Goal: Register for event/course

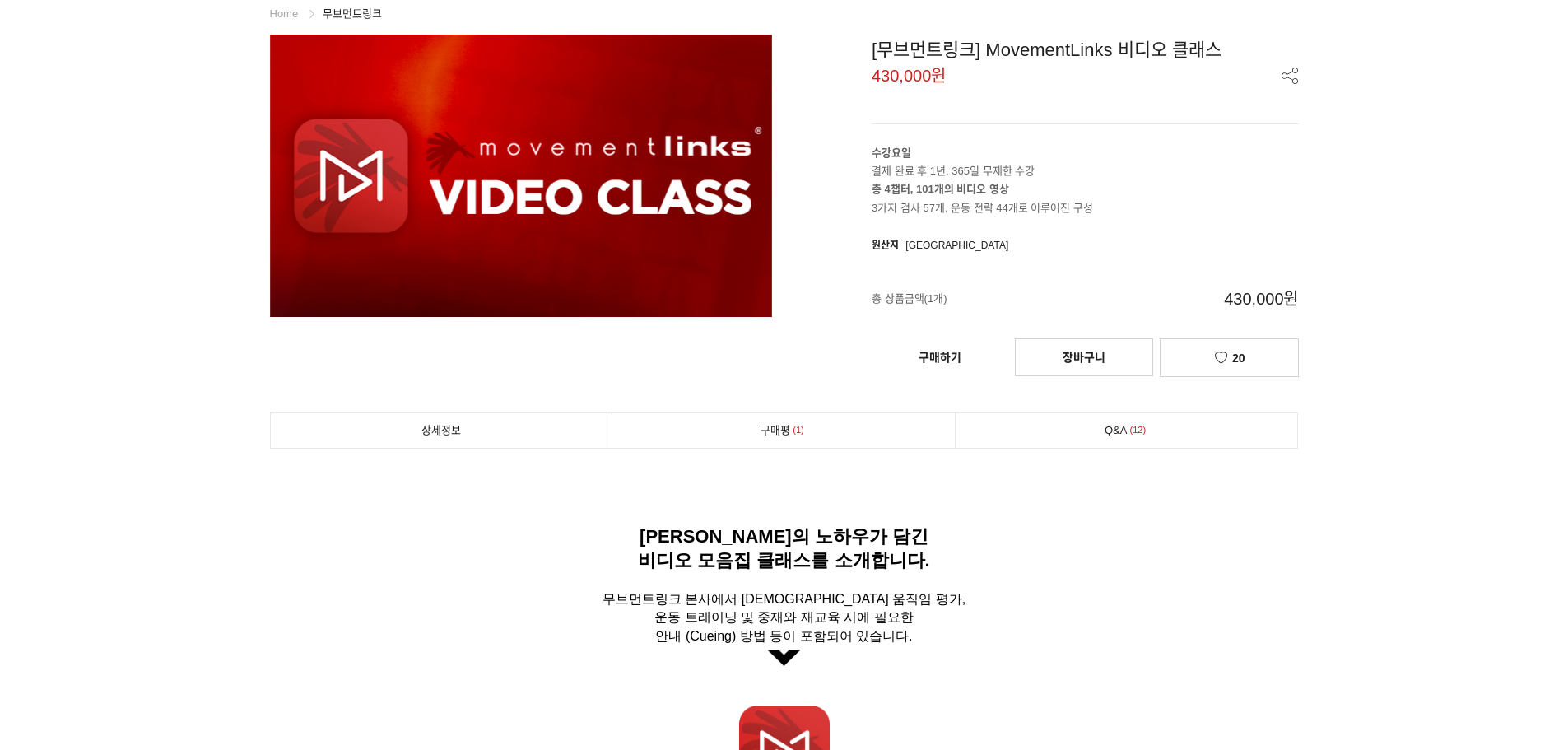
scroll to position [247, 0]
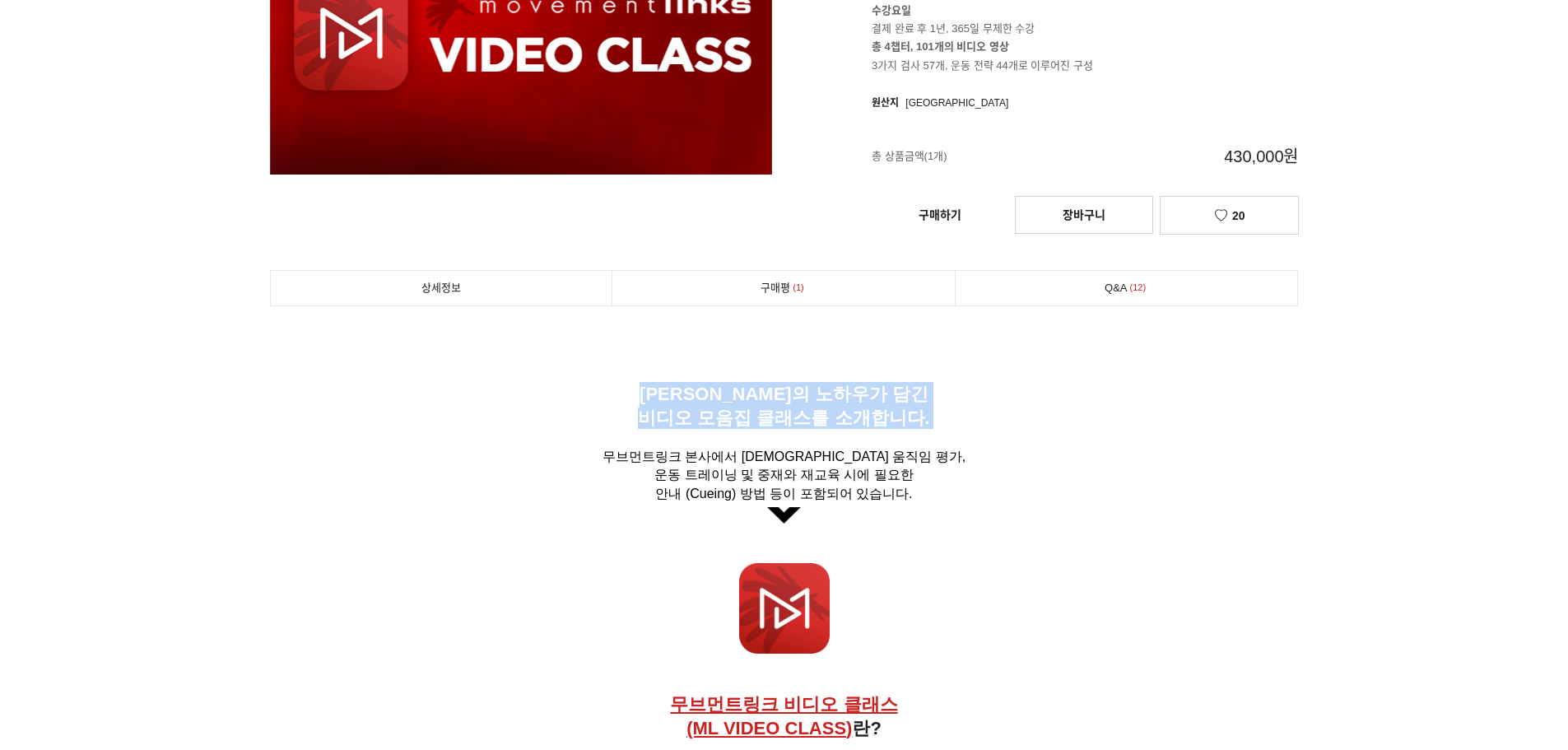
drag, startPoint x: 671, startPoint y: 397, endPoint x: 992, endPoint y: 435, distance: 323.2
click at [992, 435] on h6 "[PERSON_NAME]의 노하우가 담긴 비디오 모음집 클래스를 소개합니다. 무브먼트링크 본사에서 [DEMOGRAPHIC_DATA] 움직임 평…" at bounding box center [784, 453] width 1028 height 142
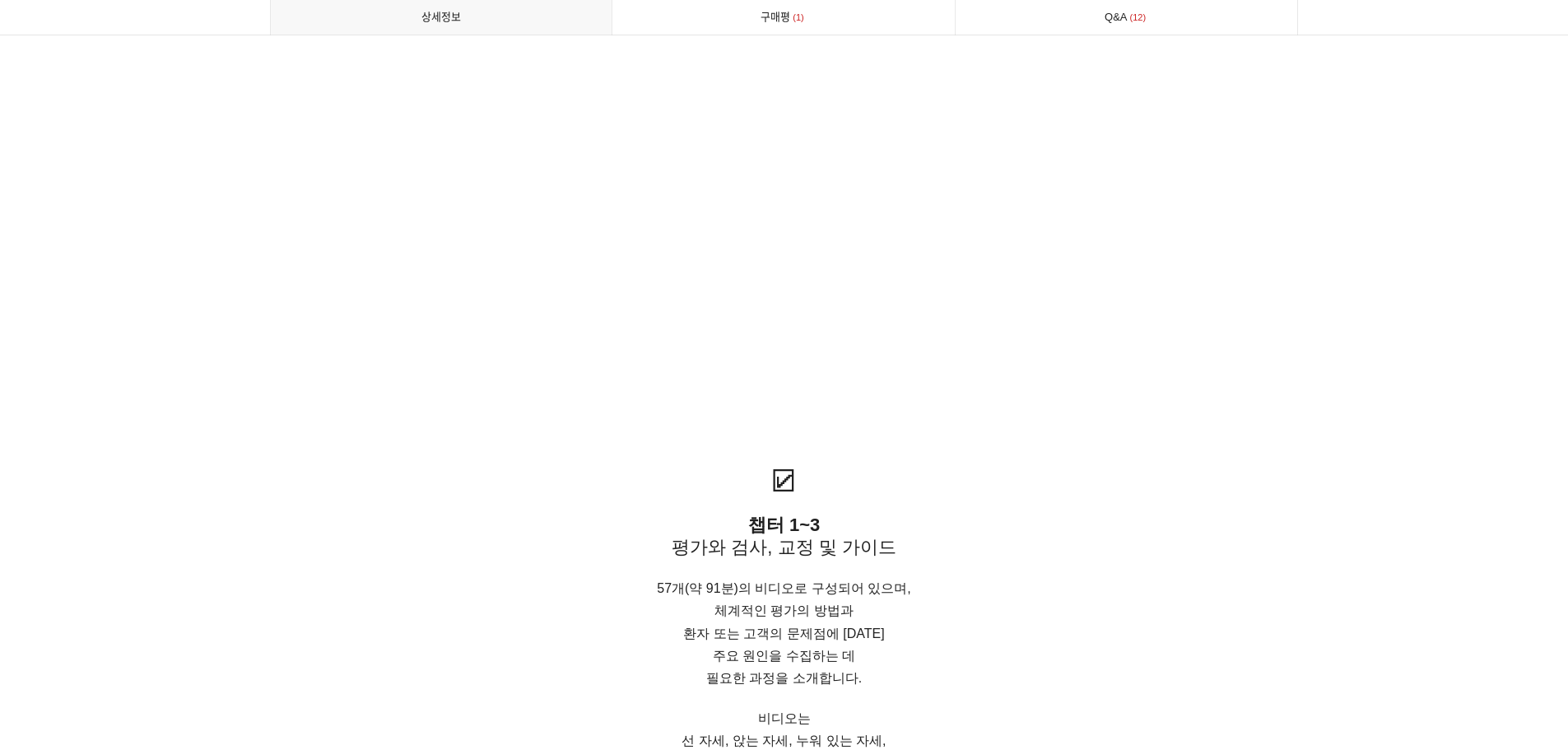
scroll to position [2964, 0]
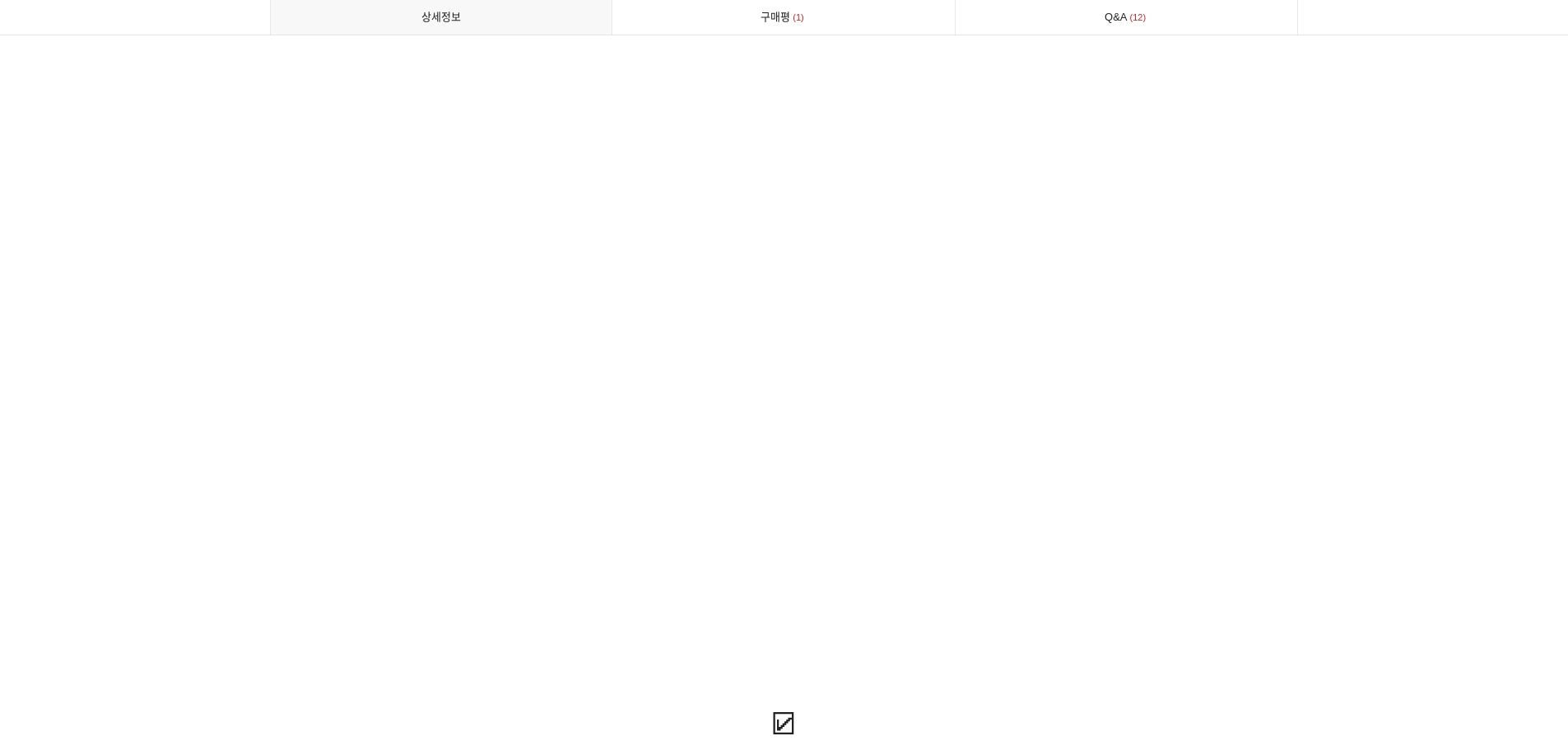
click at [415, 349] on span at bounding box center [784, 219] width 1028 height 303
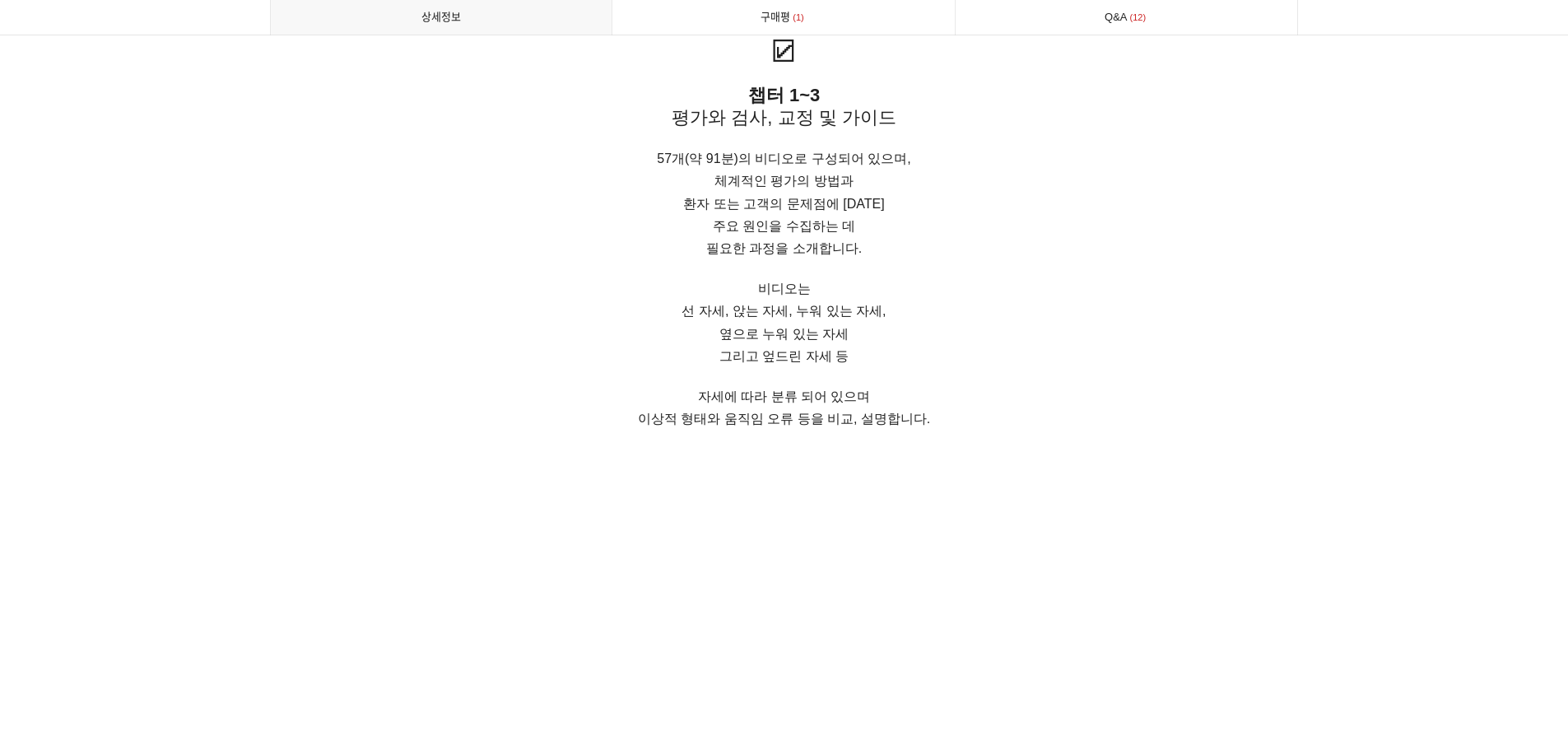
scroll to position [3869, 0]
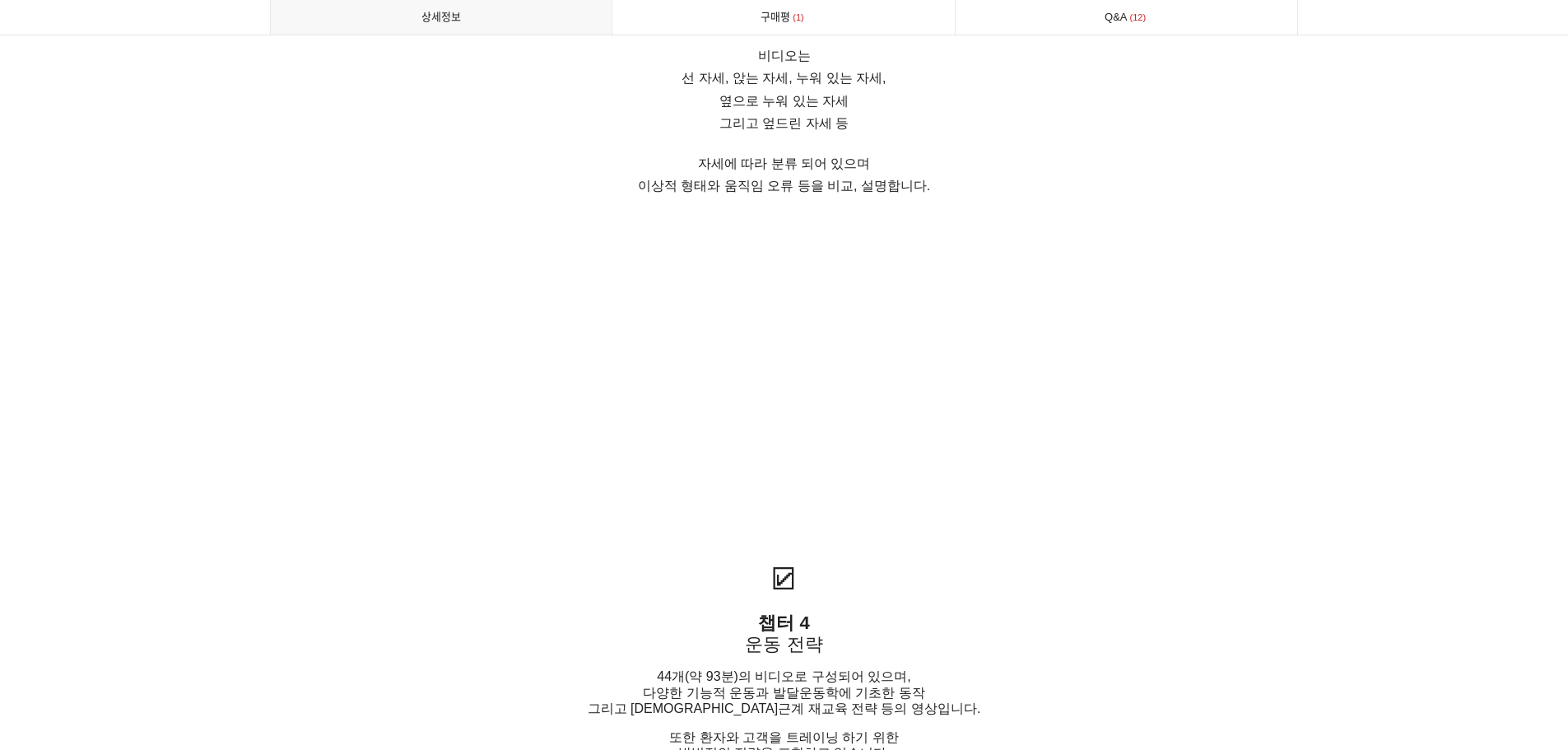
click at [361, 419] on span at bounding box center [784, 403] width 1028 height 303
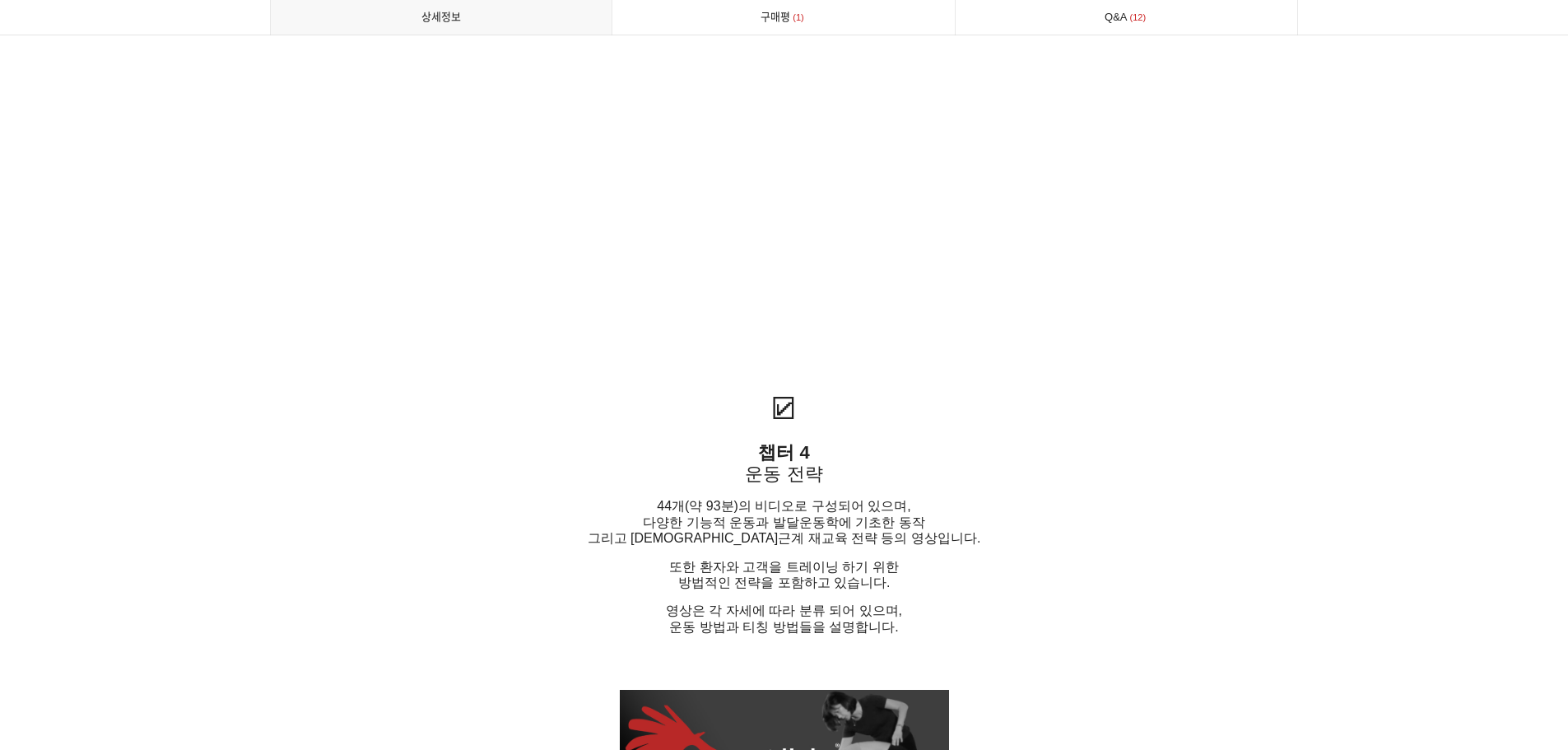
scroll to position [4035, 0]
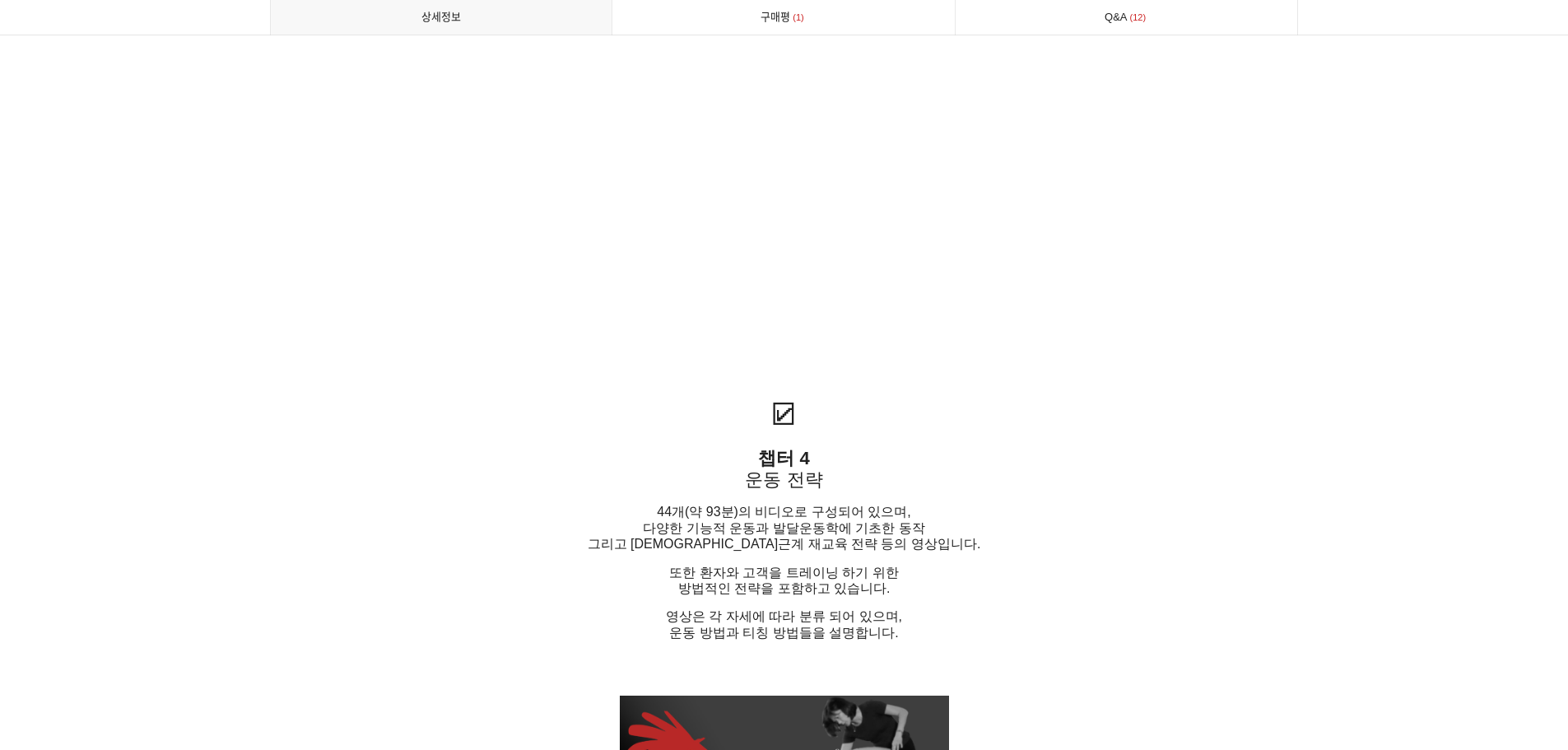
click at [989, 492] on p "챕터 4 운동 전략" at bounding box center [784, 469] width 1028 height 43
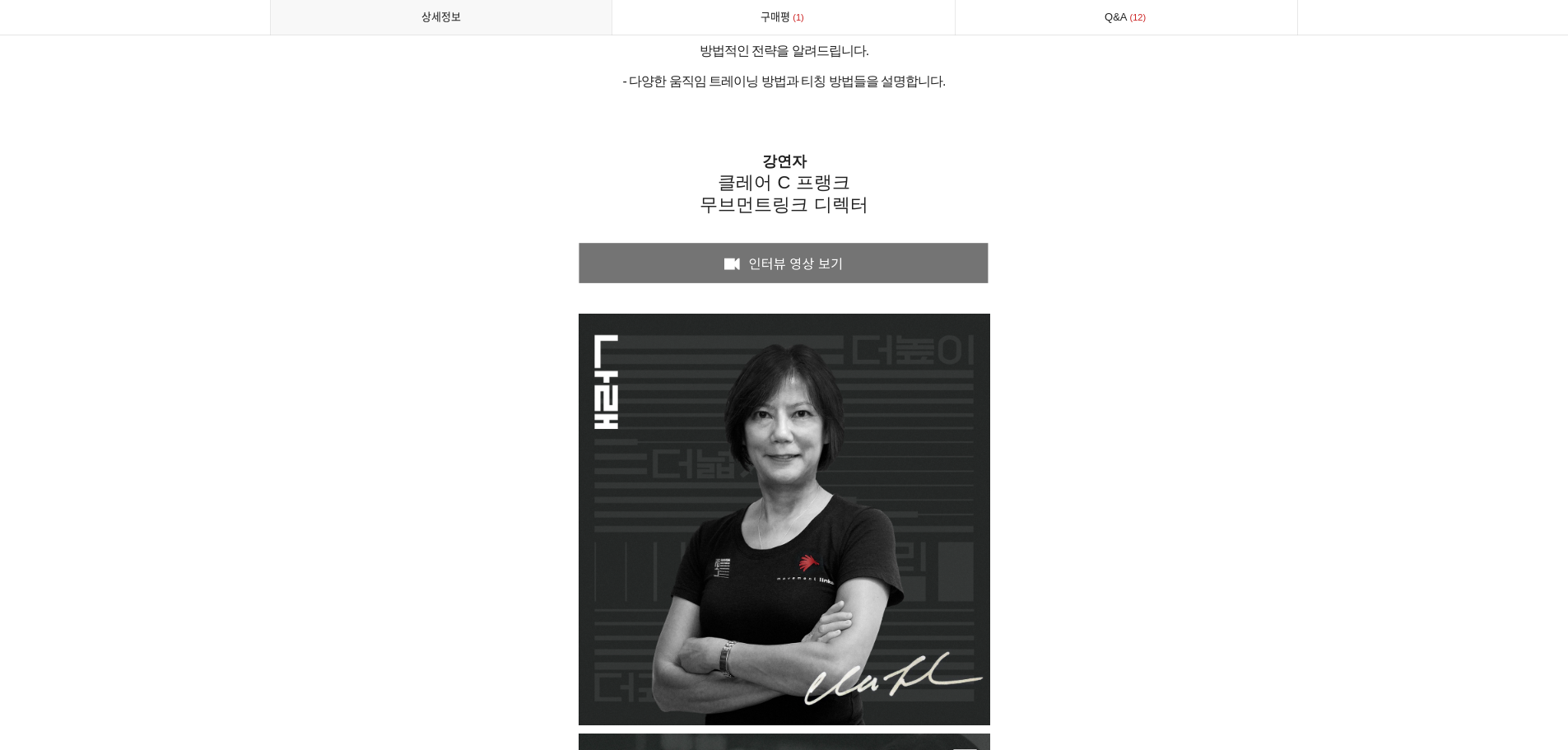
scroll to position [6422, 0]
click at [817, 286] on img at bounding box center [784, 263] width 419 height 47
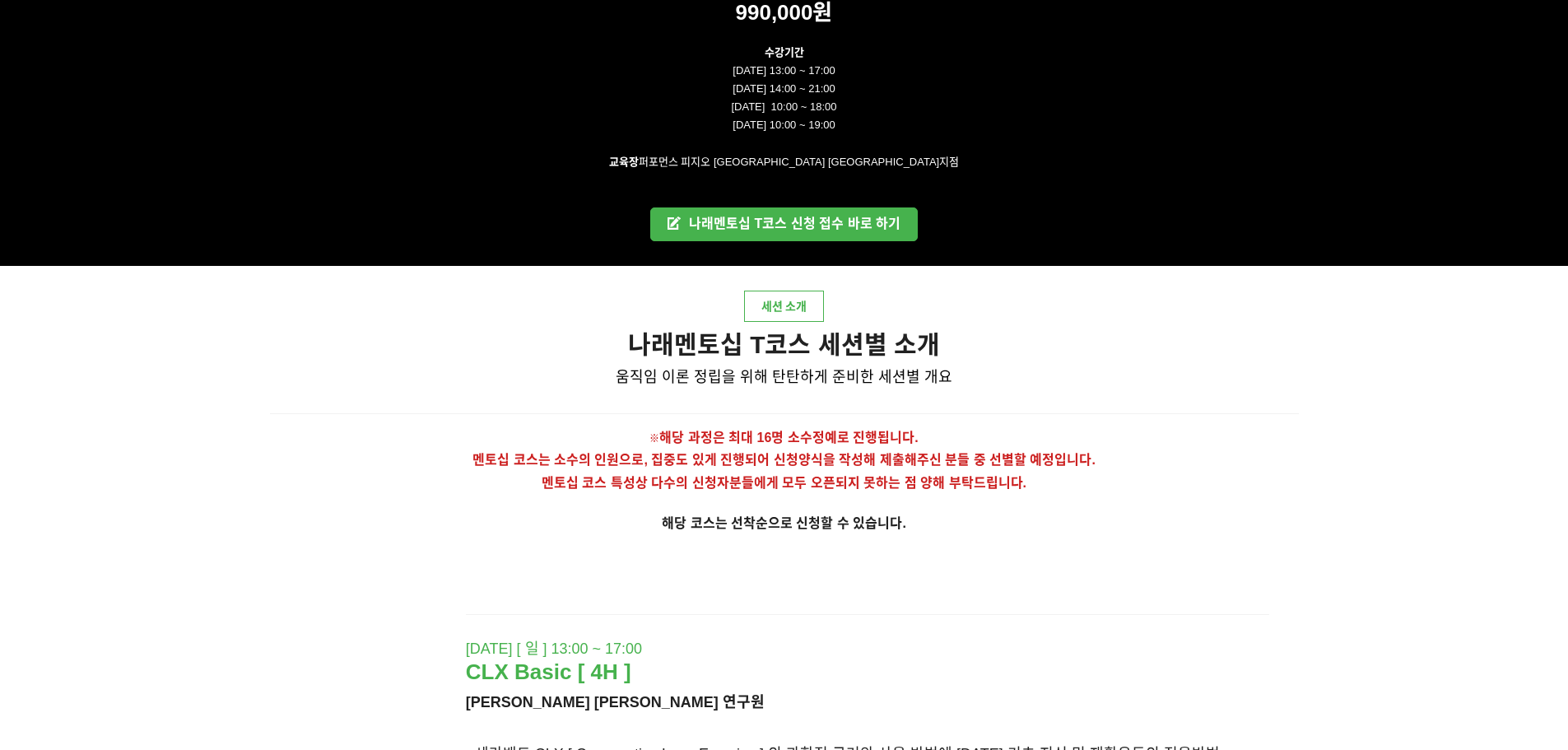
scroll to position [2881, 0]
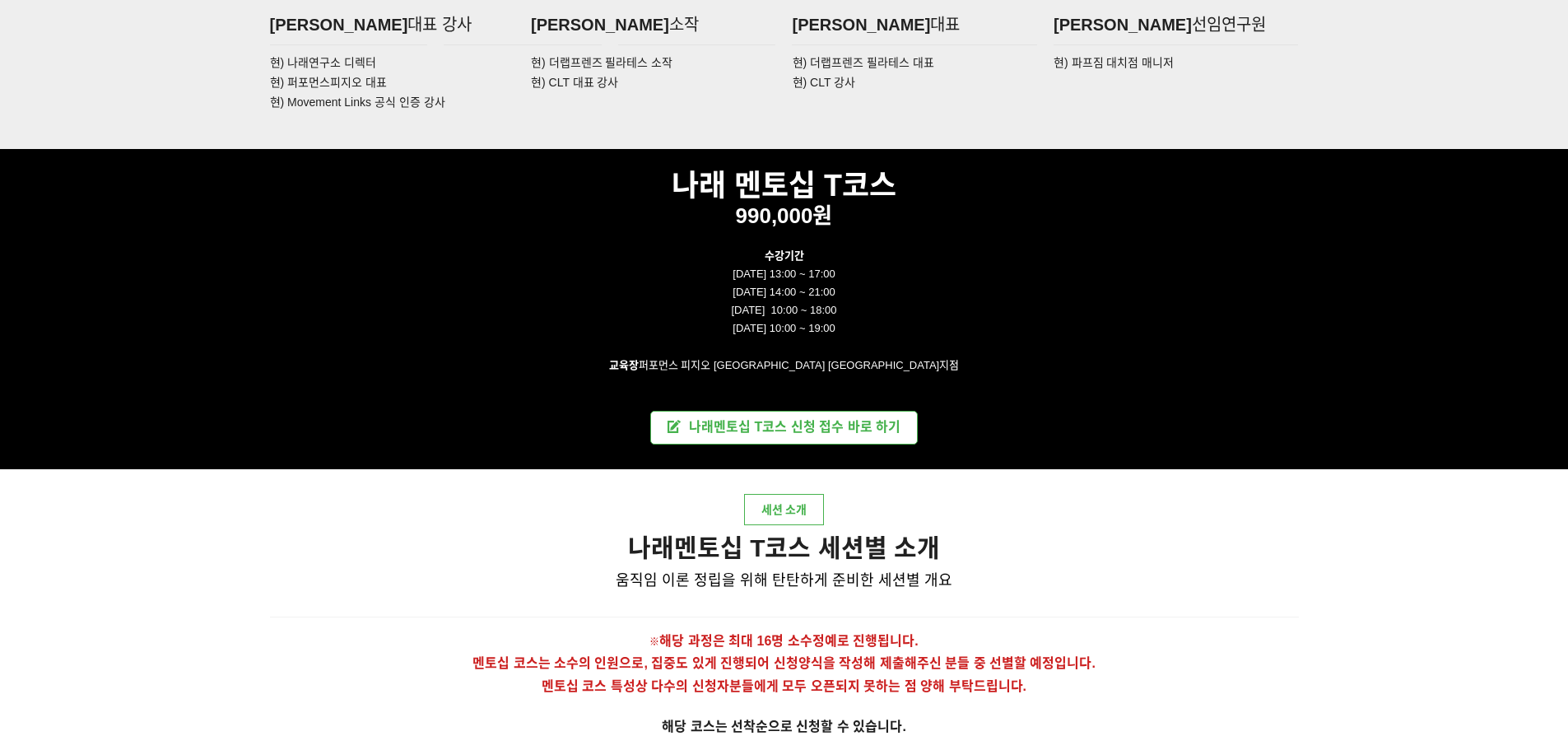
click at [883, 437] on link "나래멘토십 T코스 신청 접수 바로 하기" at bounding box center [784, 428] width 268 height 34
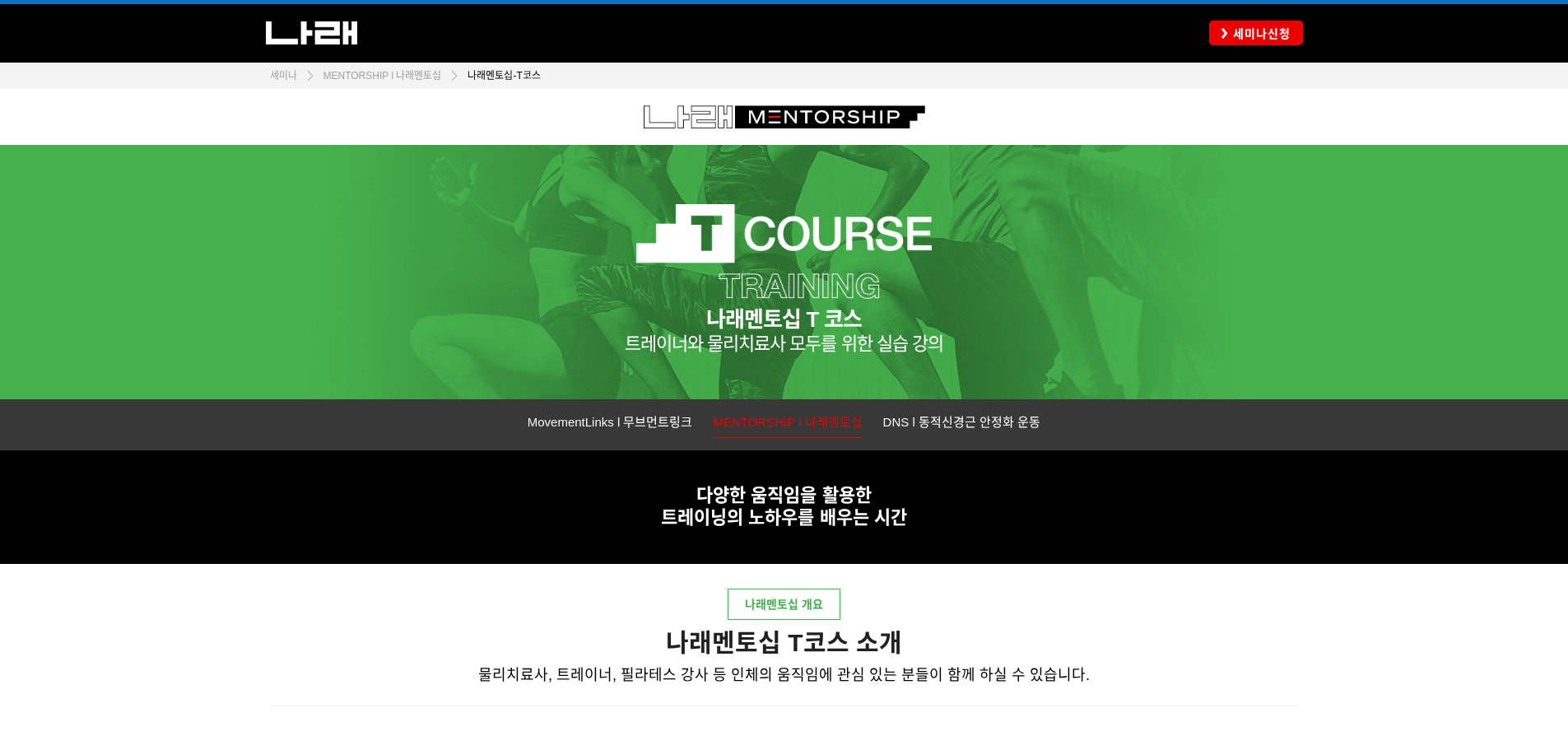
scroll to position [0, 0]
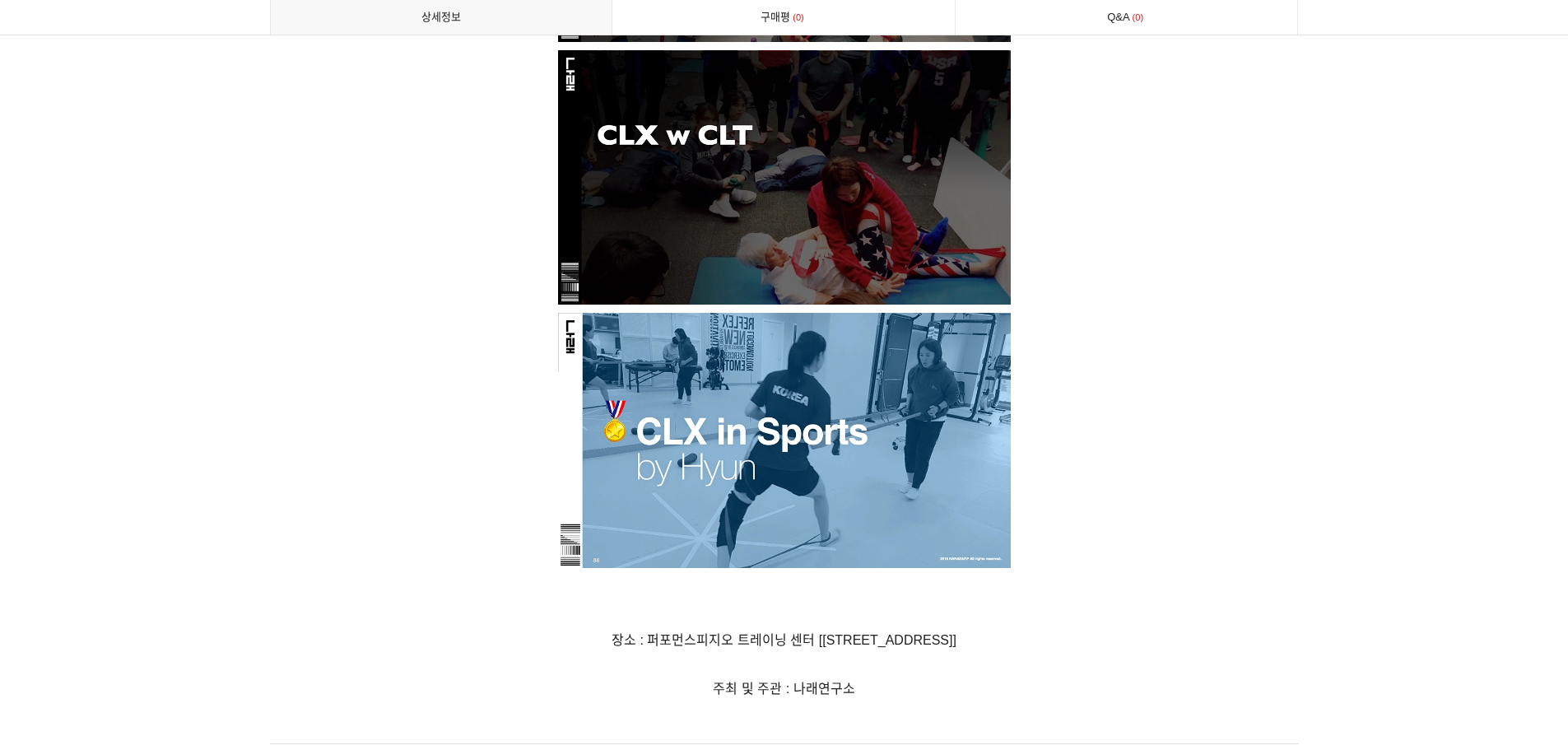
scroll to position [4940, 0]
